Goal: Information Seeking & Learning: Learn about a topic

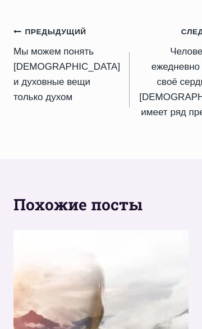
scroll to position [2575, 0]
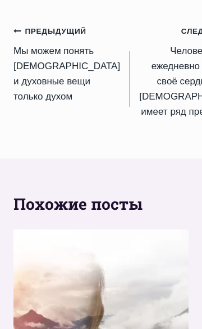
click at [166, 135] on link "Следующий Продолжить Человек, который ежедневно наполняет своё сердце Словом Бо…" at bounding box center [189, 79] width 119 height 112
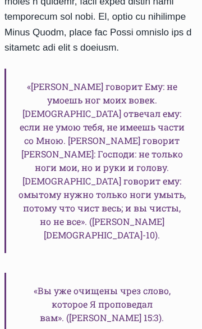
scroll to position [2015, 0]
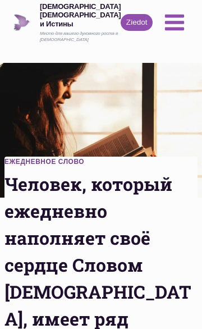
scroll to position [2575, 0]
